Goal: Transaction & Acquisition: Register for event/course

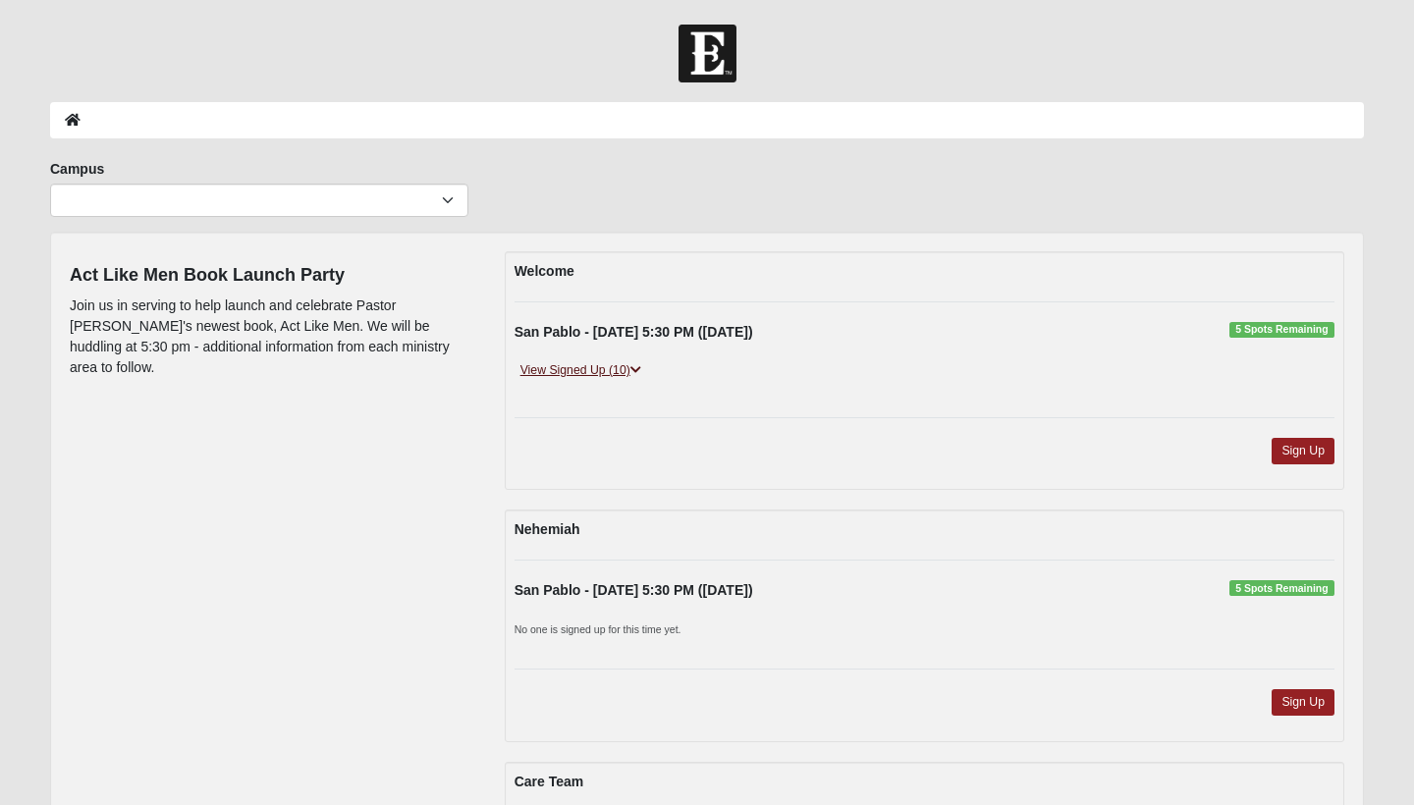
click at [609, 367] on link "View Signed Up (10)" at bounding box center [580, 370] width 133 height 21
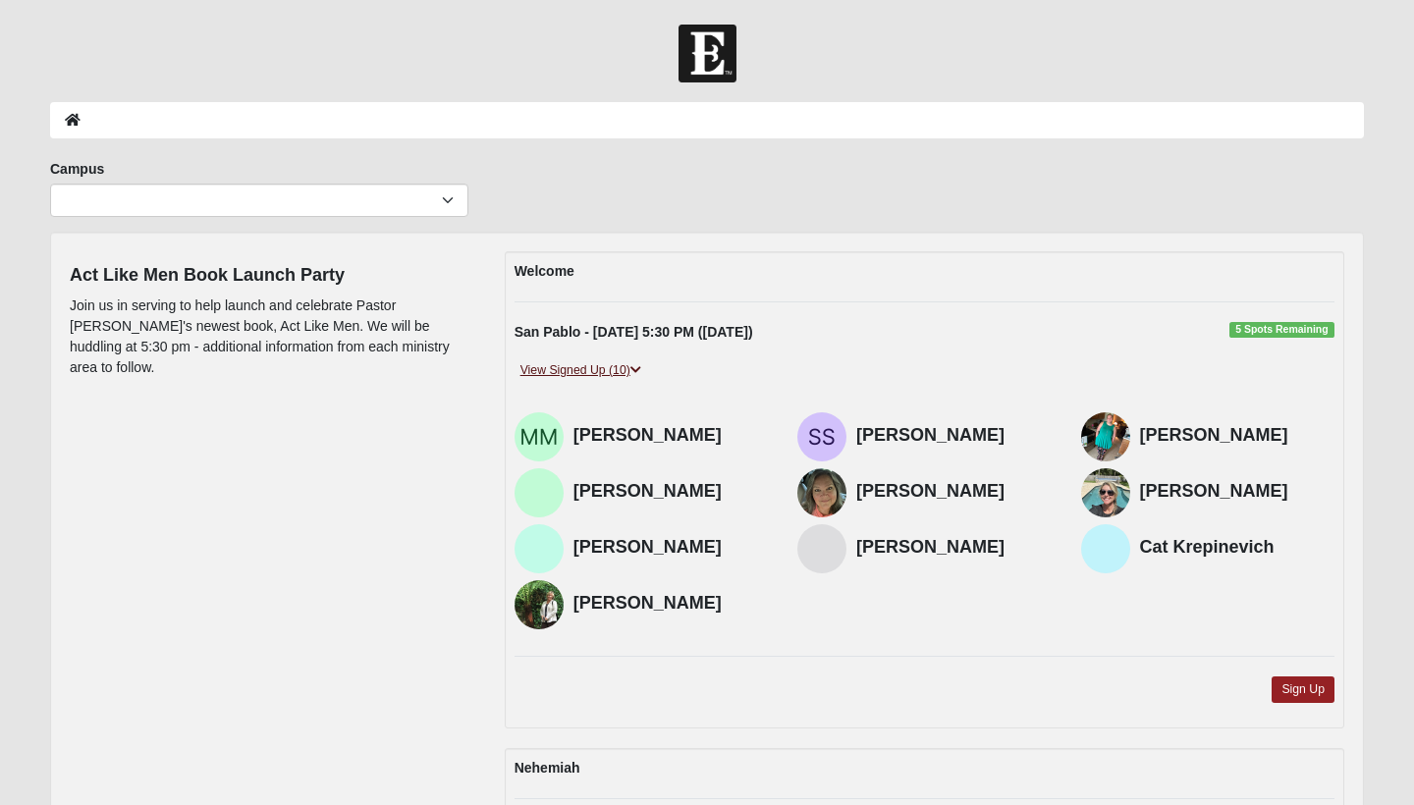
click at [602, 365] on link "View Signed Up (10)" at bounding box center [580, 370] width 133 height 21
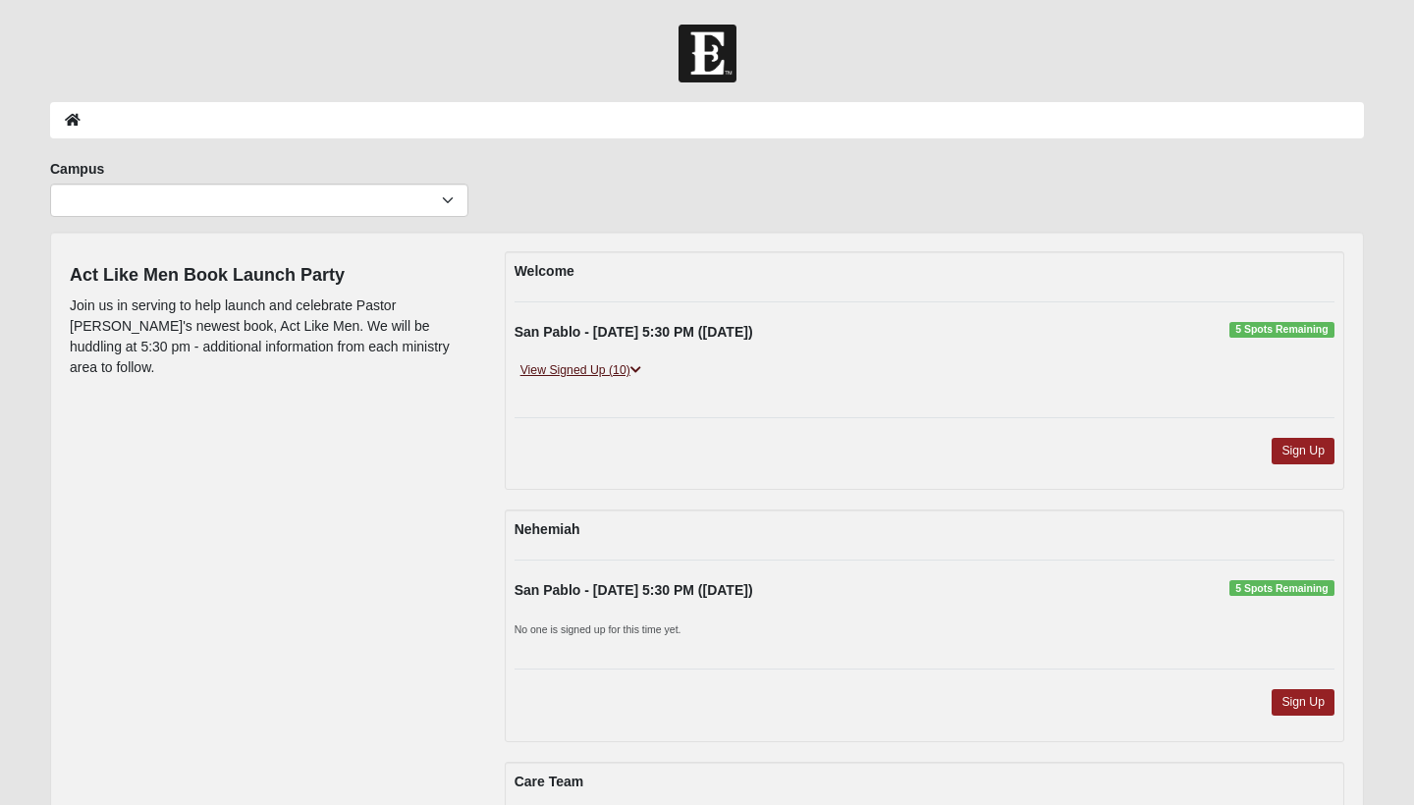
click at [602, 365] on link "View Signed Up (10)" at bounding box center [580, 370] width 133 height 21
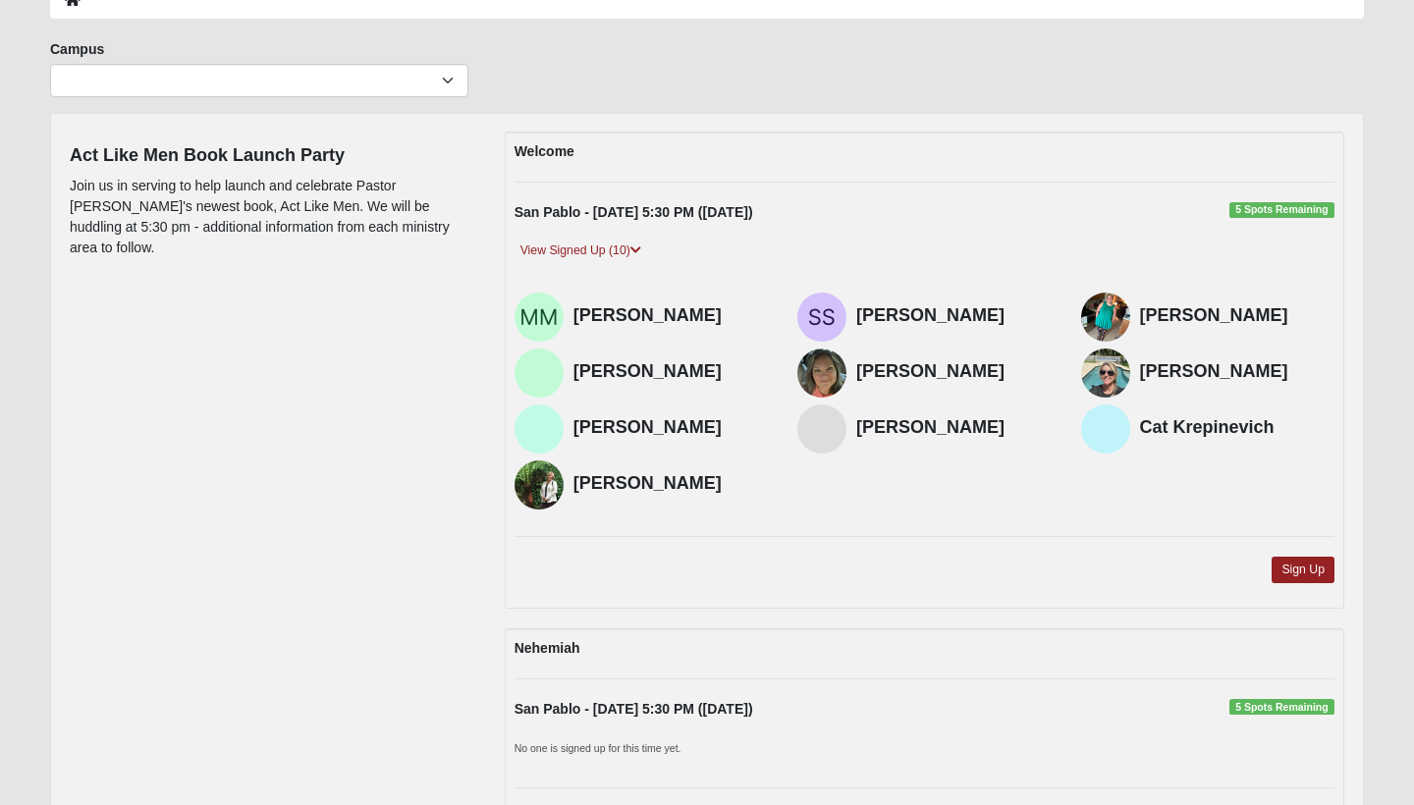
scroll to position [121, 0]
click at [1319, 567] on link "Sign Up" at bounding box center [1302, 569] width 63 height 27
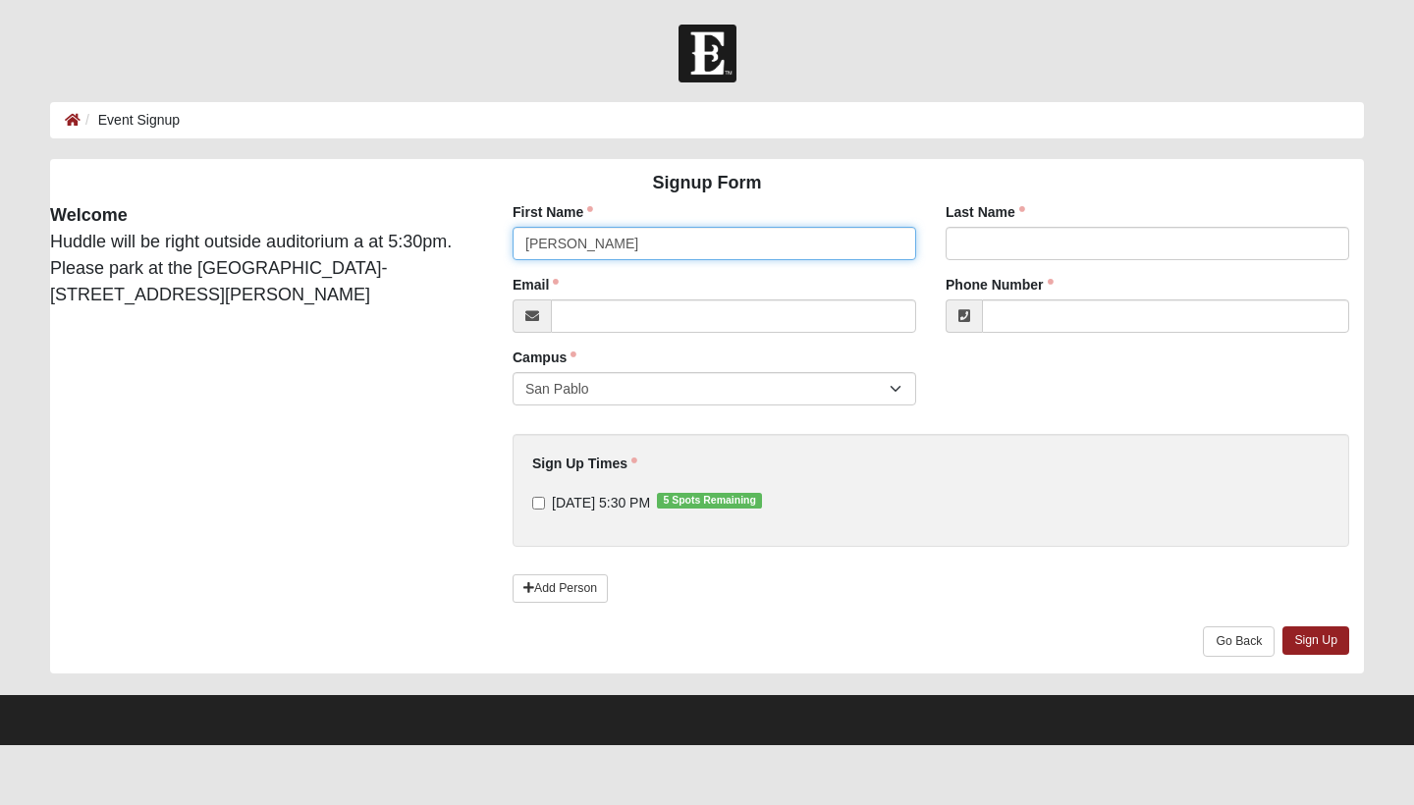
type input "[PERSON_NAME]"
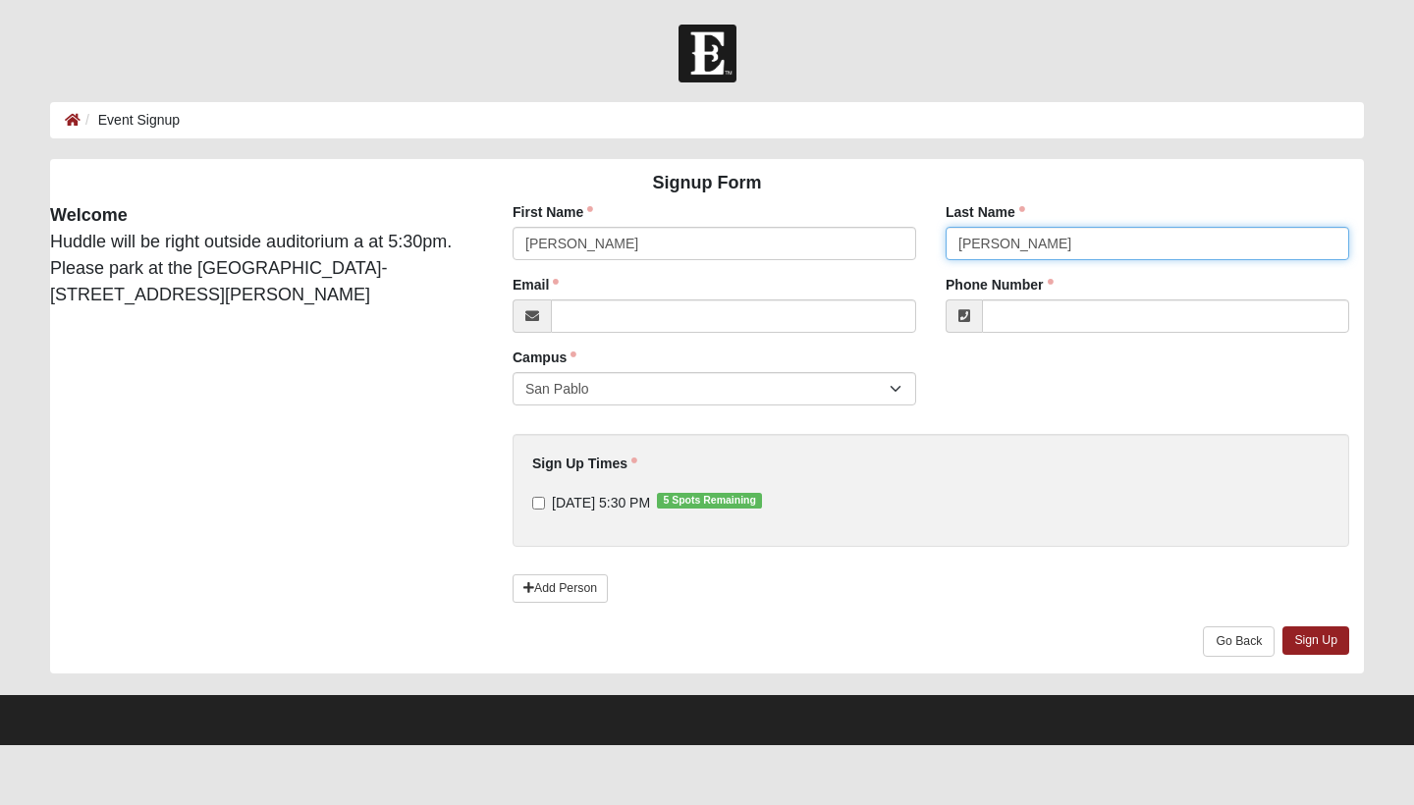
type input "[PERSON_NAME]"
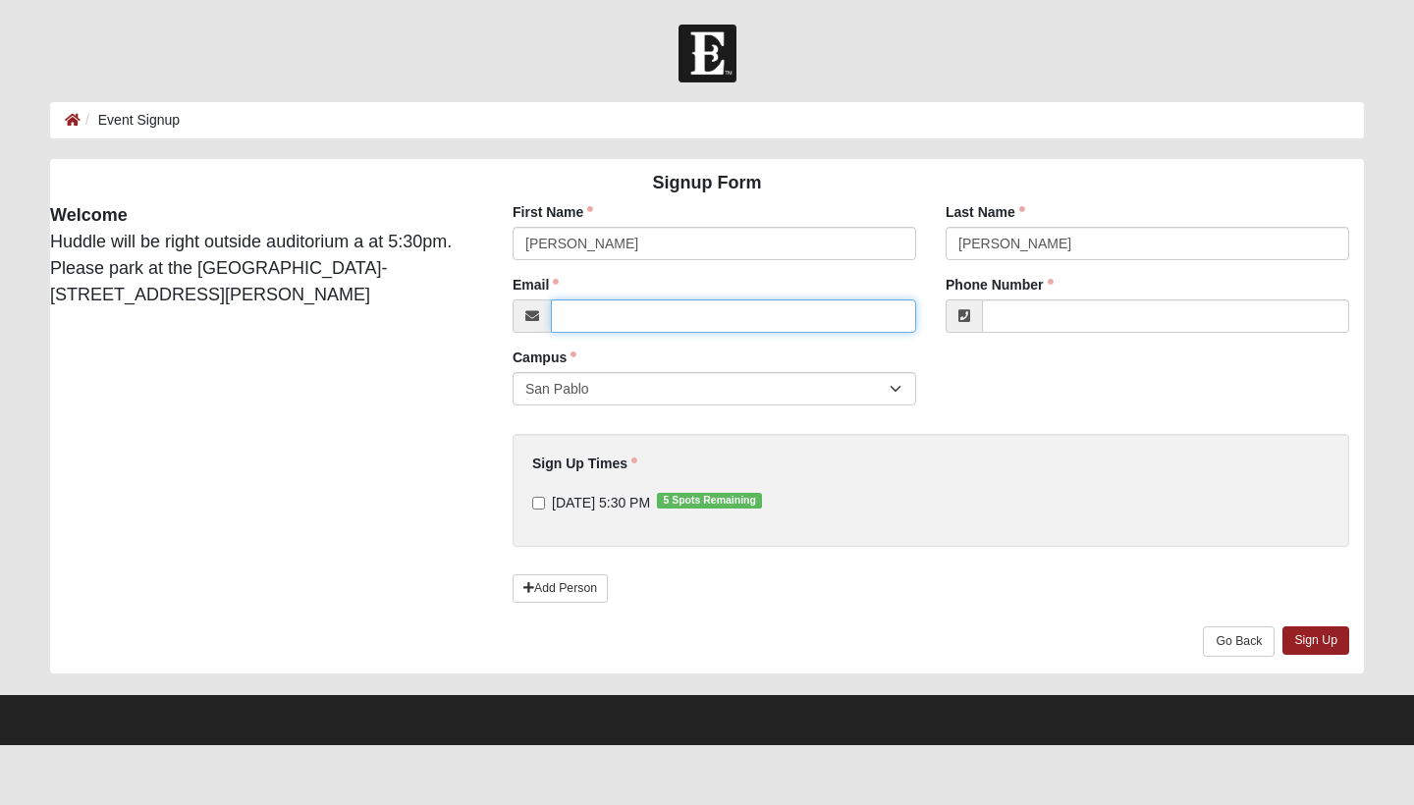
type input "[PERSON_NAME][EMAIL_ADDRESS][DOMAIN_NAME]"
type input "[PHONE_NUMBER]"
click at [540, 503] on input "[DATE] 5:30 PM 5 Spots Remaining" at bounding box center [538, 503] width 13 height 13
checkbox input "true"
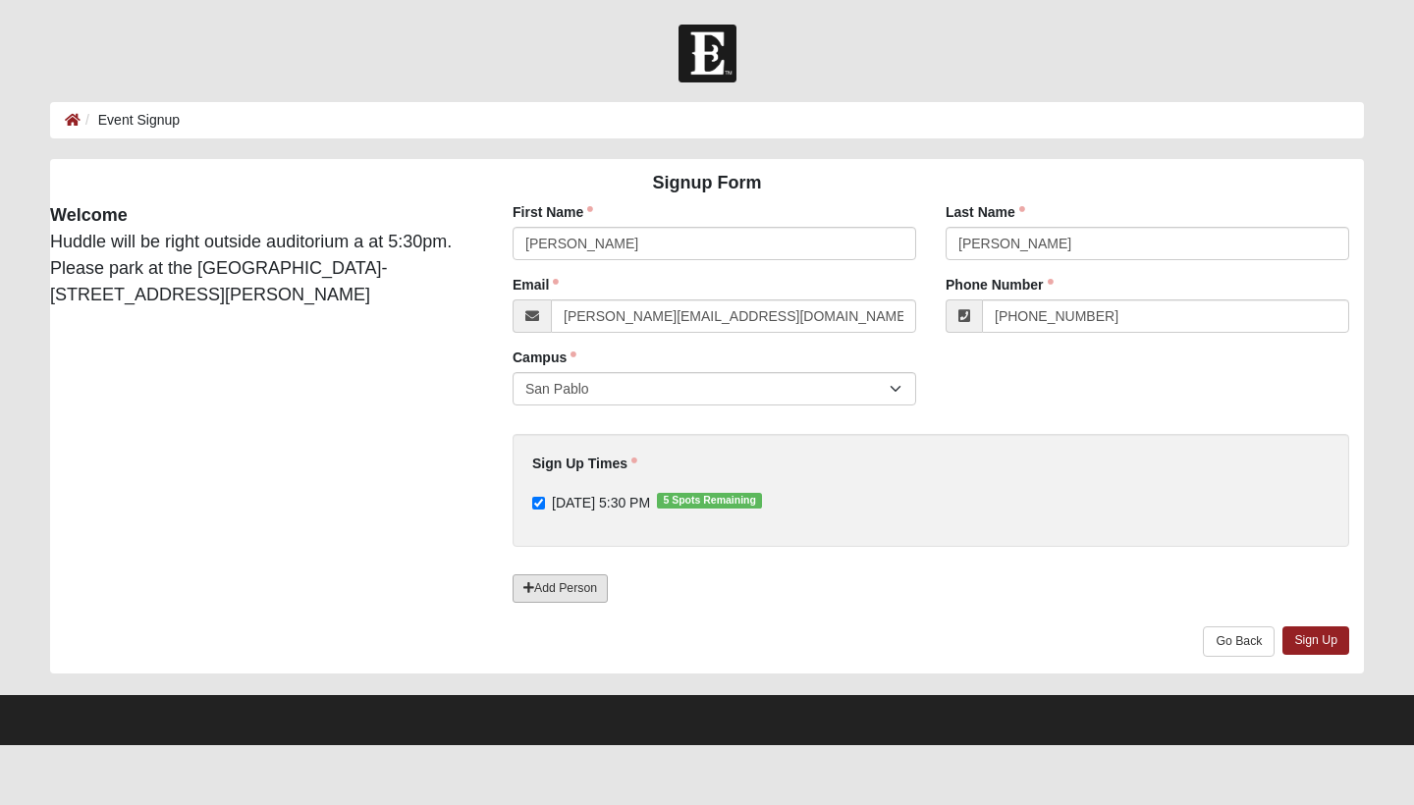
click at [571, 589] on link "Add Person" at bounding box center [559, 588] width 95 height 28
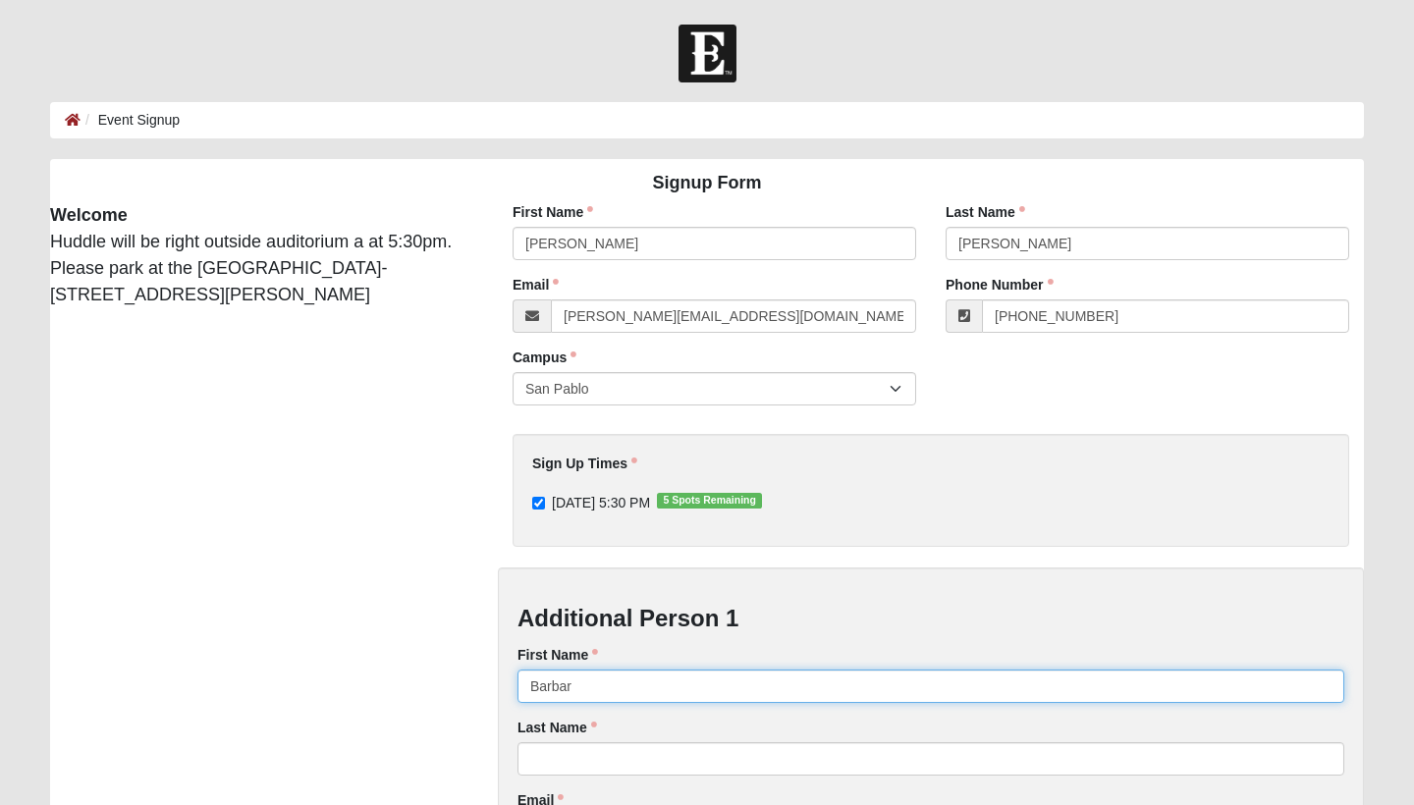
type input "[PERSON_NAME]"
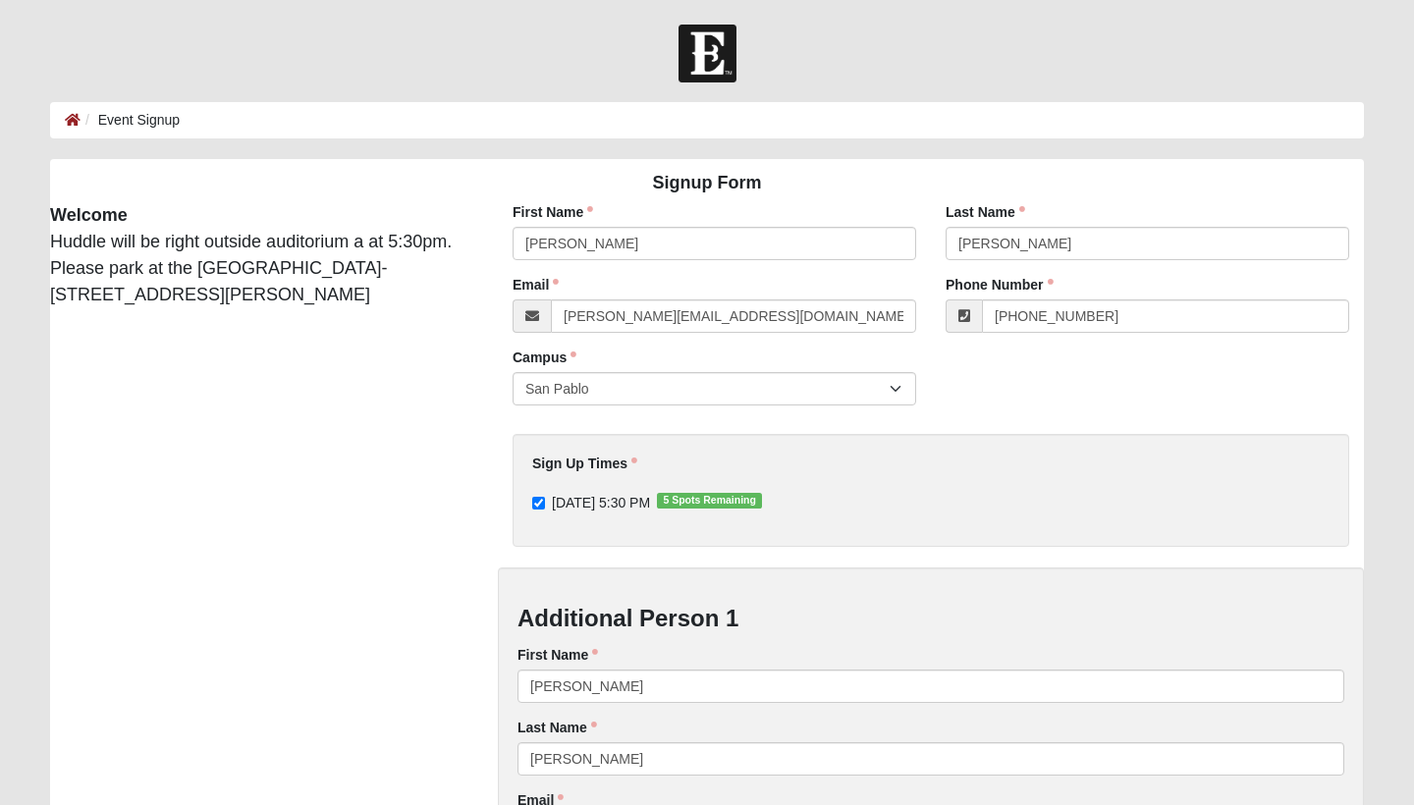
type input "[PERSON_NAME][EMAIL_ADDRESS][DOMAIN_NAME]"
type input "[PHONE_NUMBER]"
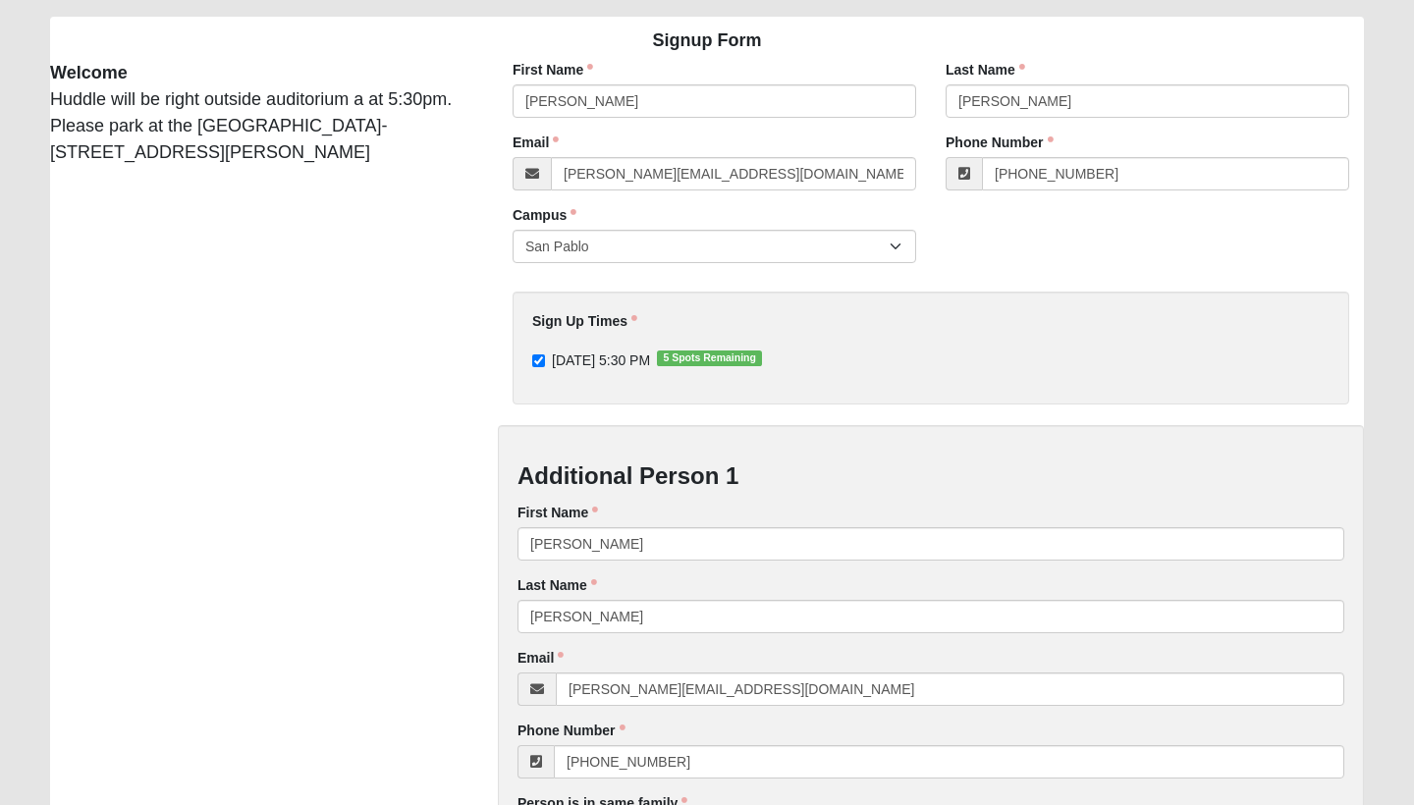
scroll to position [149, 0]
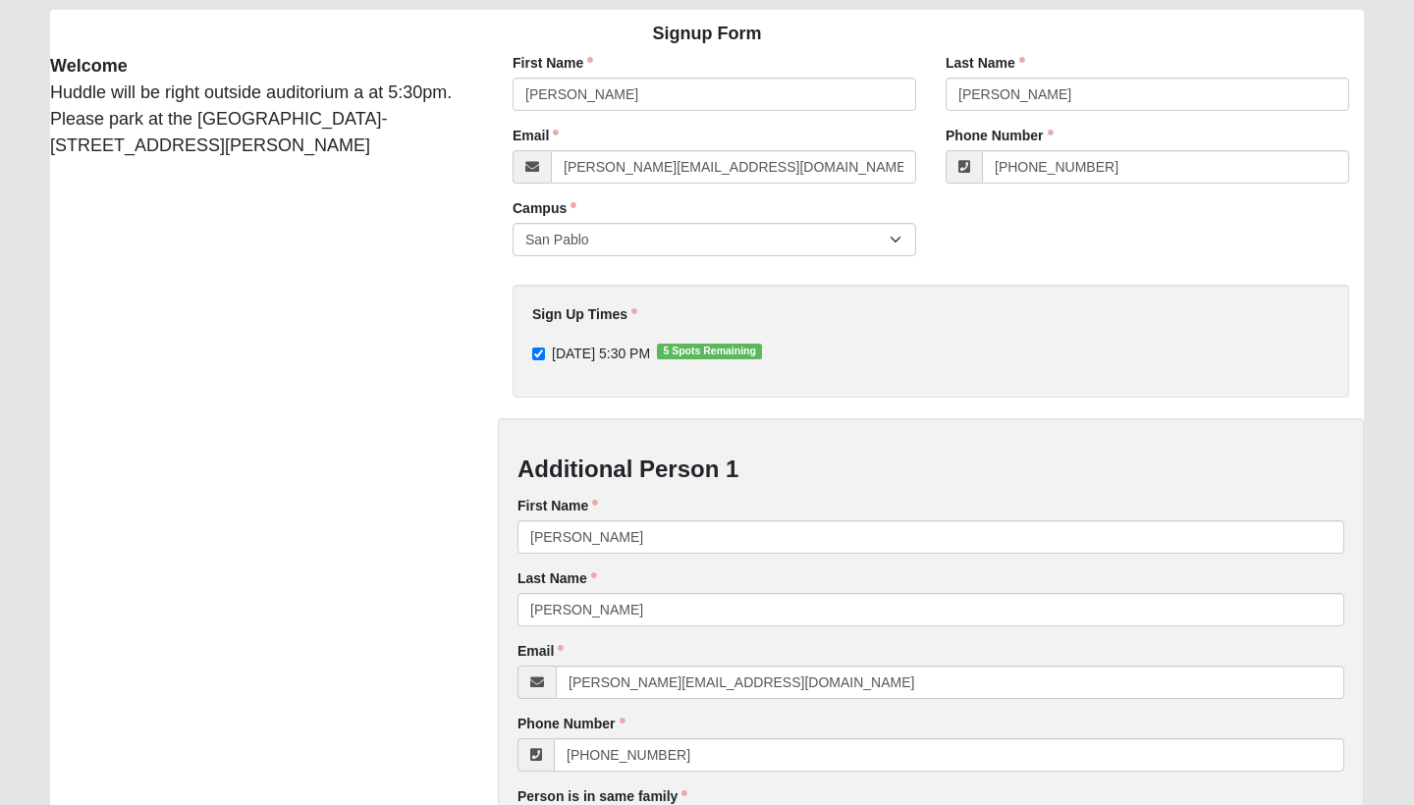
type input "[PERSON_NAME]"
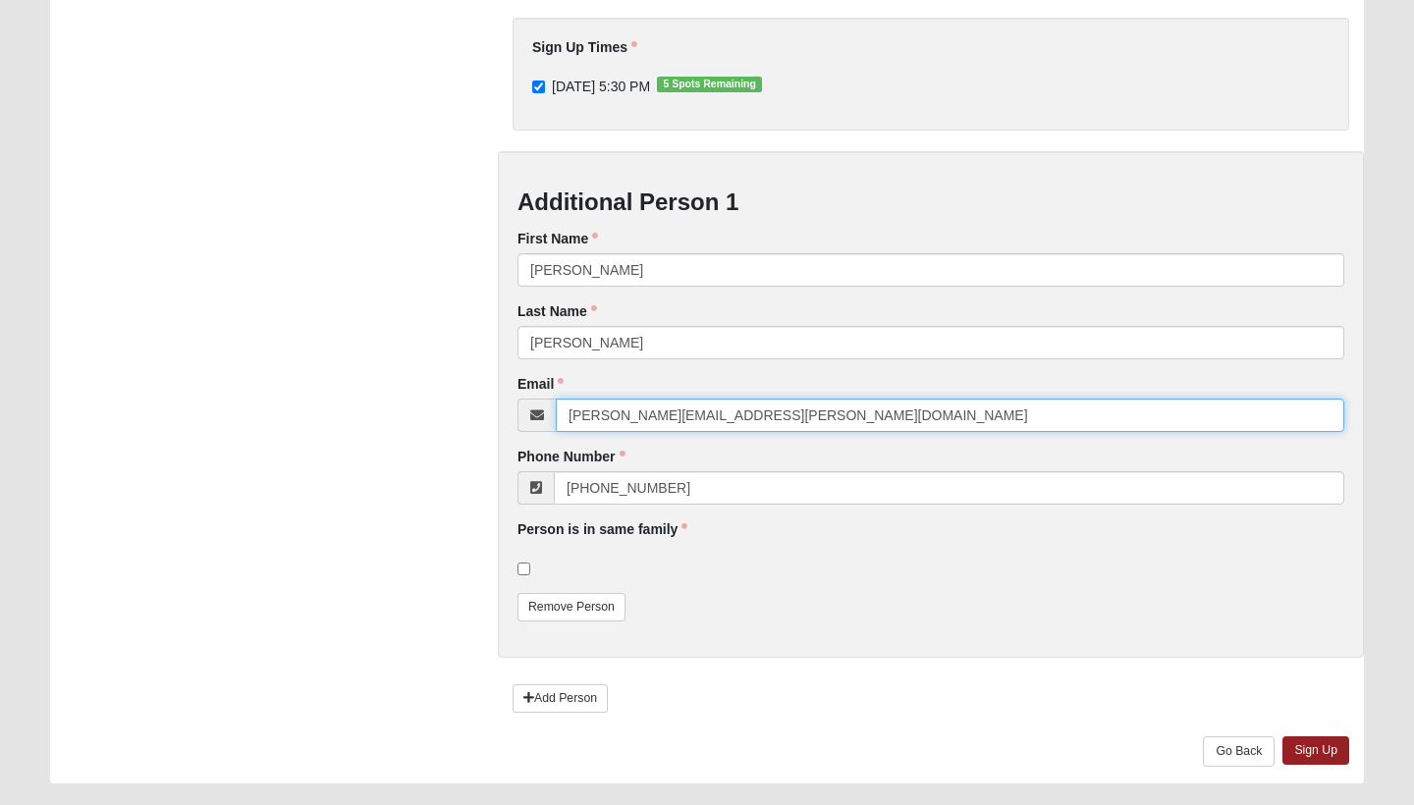
scroll to position [418, 0]
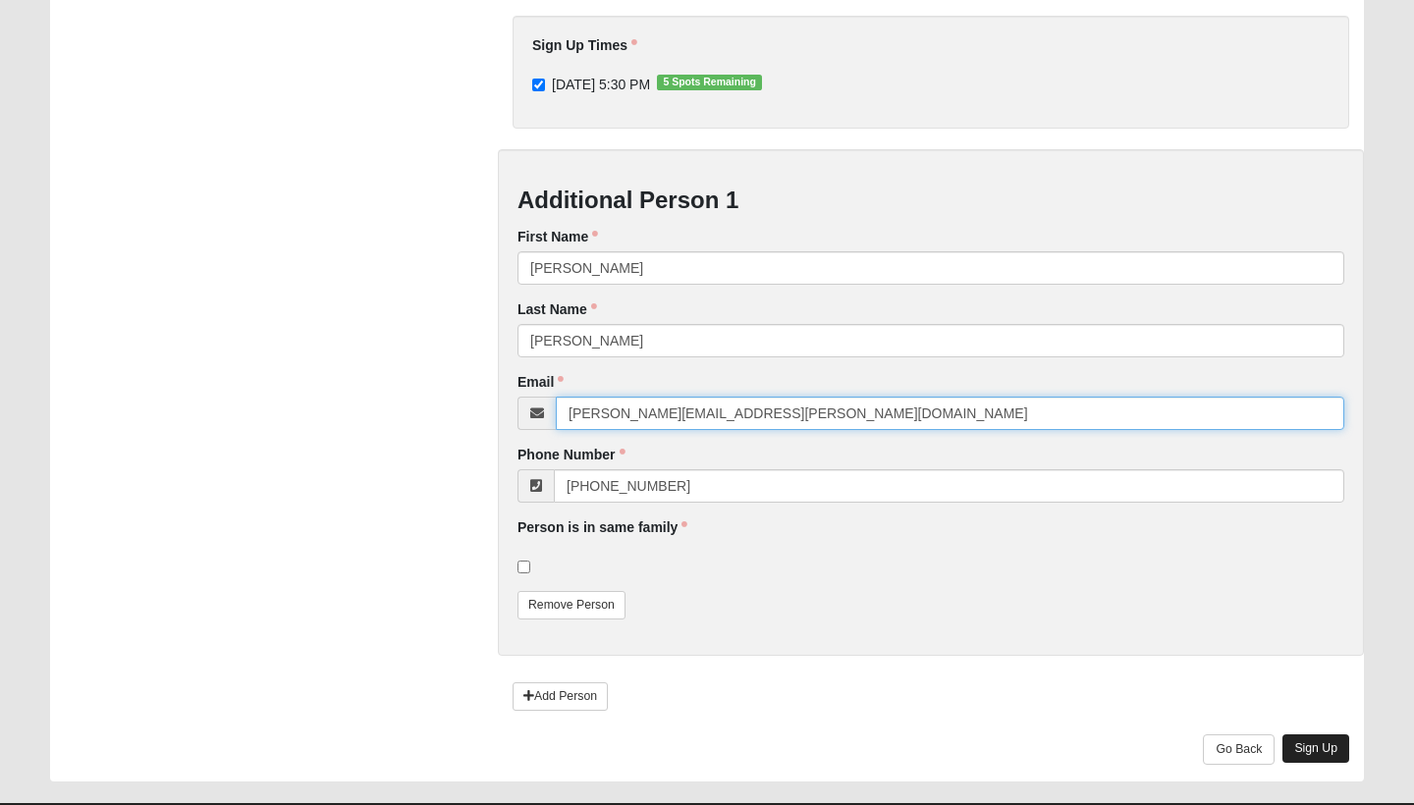
type input "[PERSON_NAME][EMAIL_ADDRESS][PERSON_NAME][DOMAIN_NAME]"
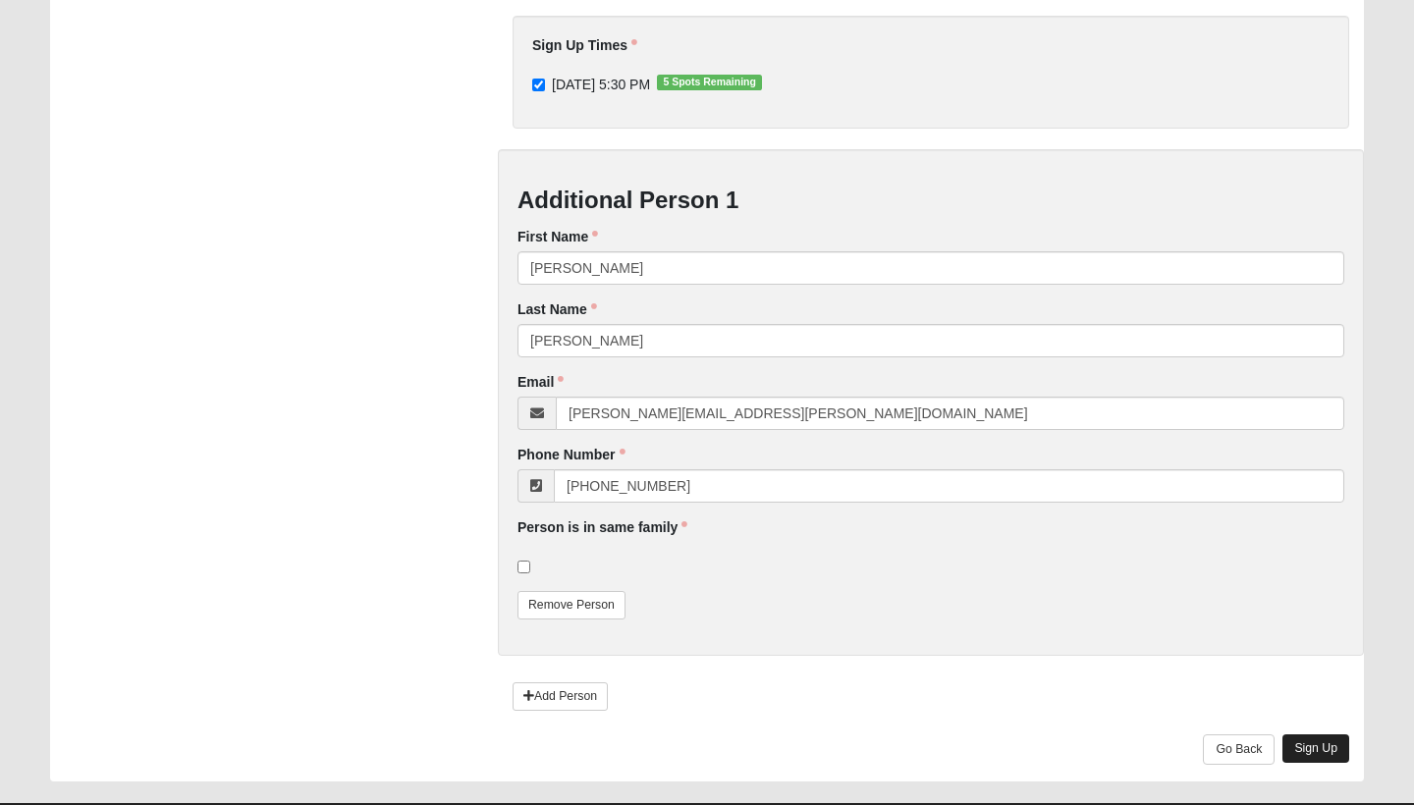
click at [1319, 741] on link "Sign Up" at bounding box center [1315, 748] width 67 height 28
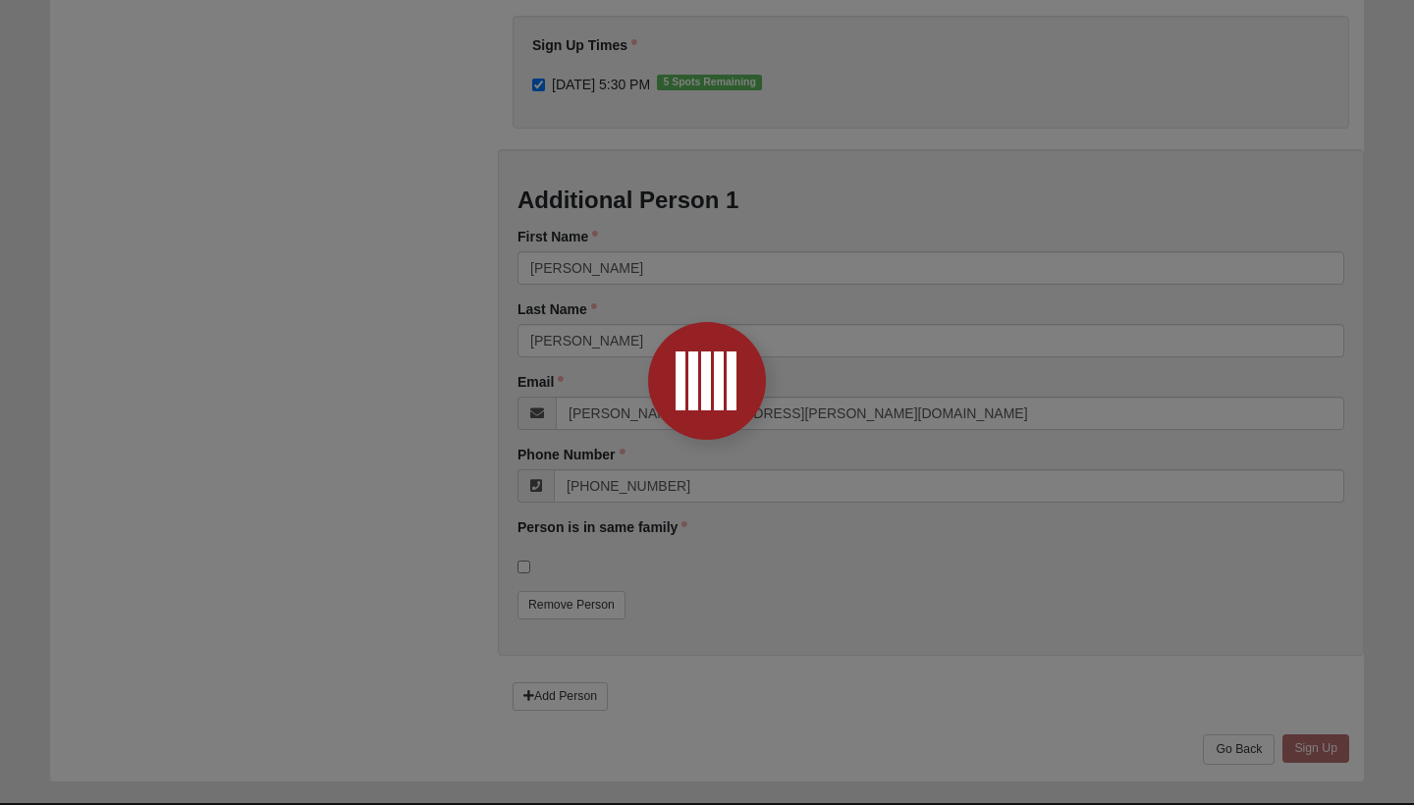
scroll to position [0, 0]
